Goal: Transaction & Acquisition: Purchase product/service

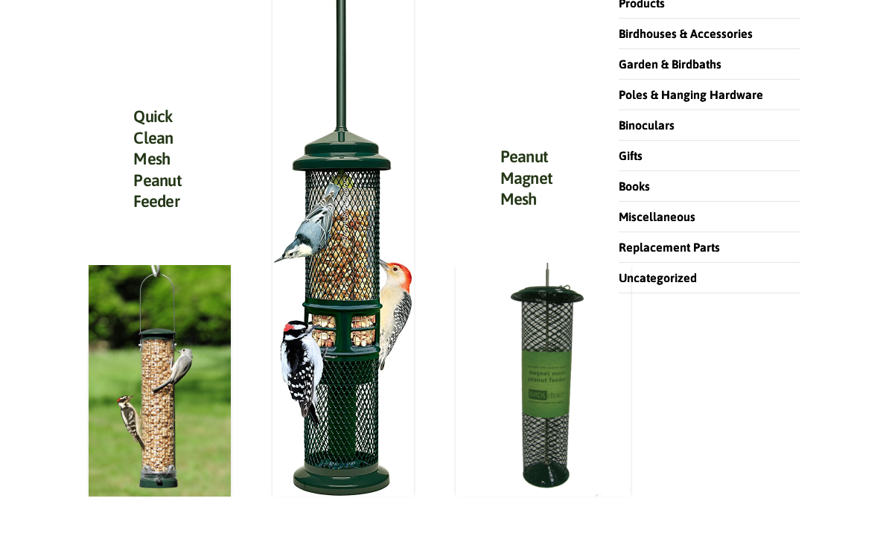
scroll to position [447, 0]
click at [165, 416] on img at bounding box center [159, 381] width 141 height 232
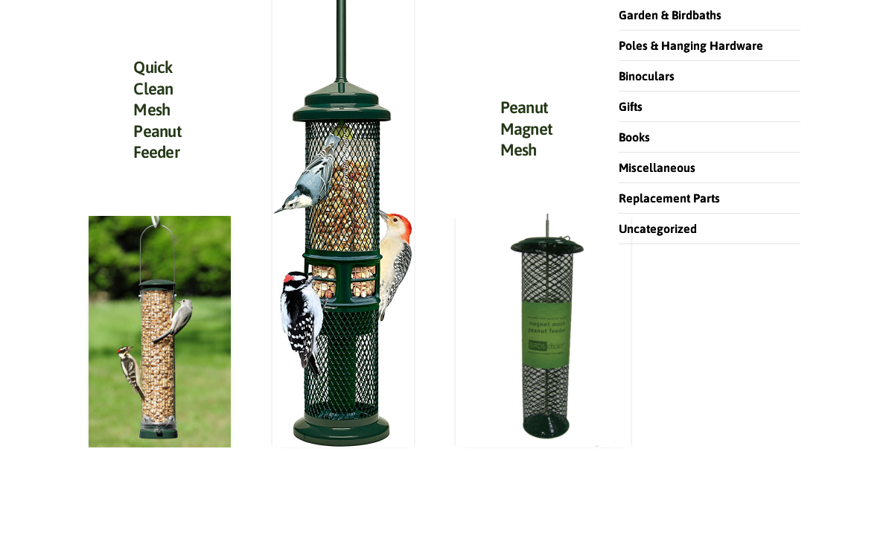
click at [357, 295] on img at bounding box center [343, 168] width 141 height 558
